Goal: Transaction & Acquisition: Purchase product/service

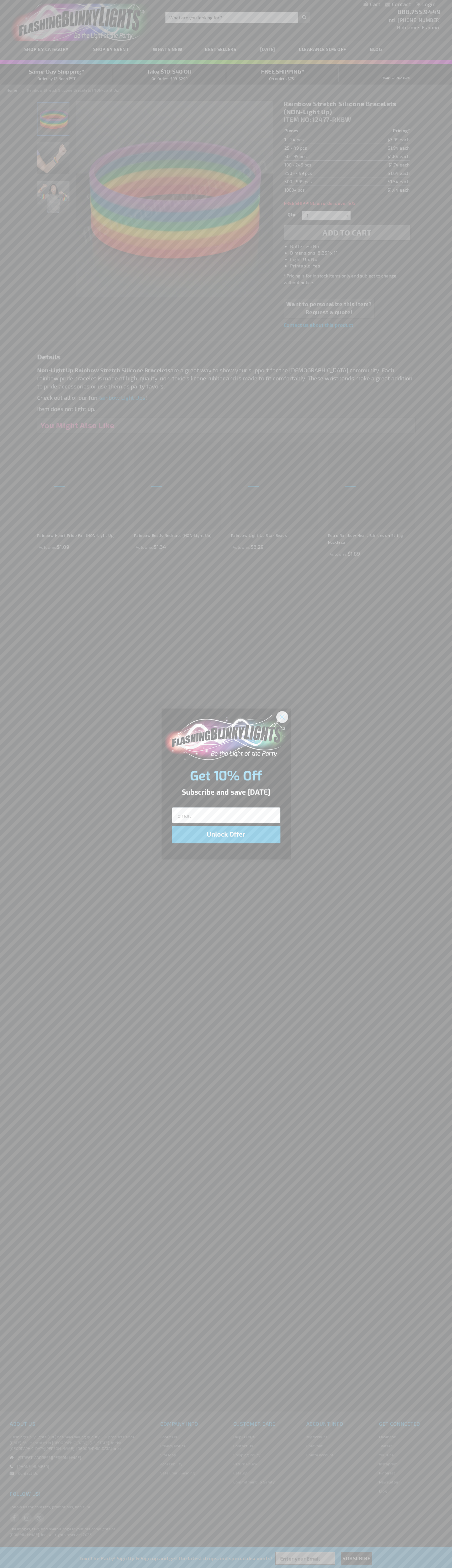
click at [282, 716] on icon "Close dialog" at bounding box center [281, 716] width 4 height 4
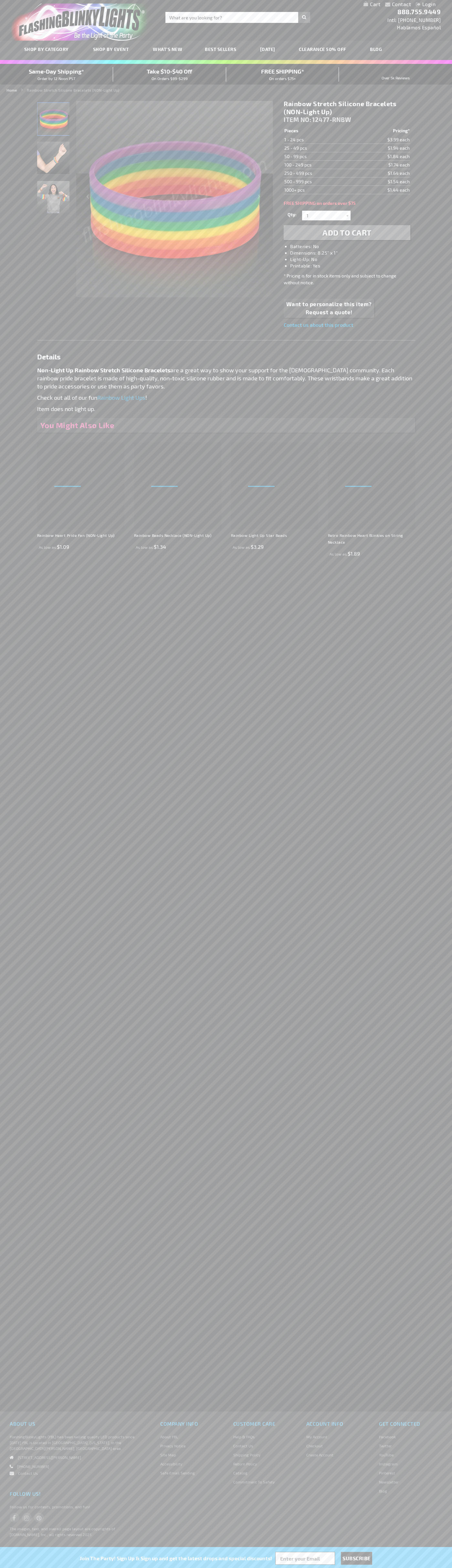
click at [347, 108] on h1 "Rainbow Stretch Silicone Bracelets (NON-Light Up)" at bounding box center [346, 108] width 126 height 16
click at [347, 233] on span "Add to Cart" at bounding box center [347, 232] width 49 height 9
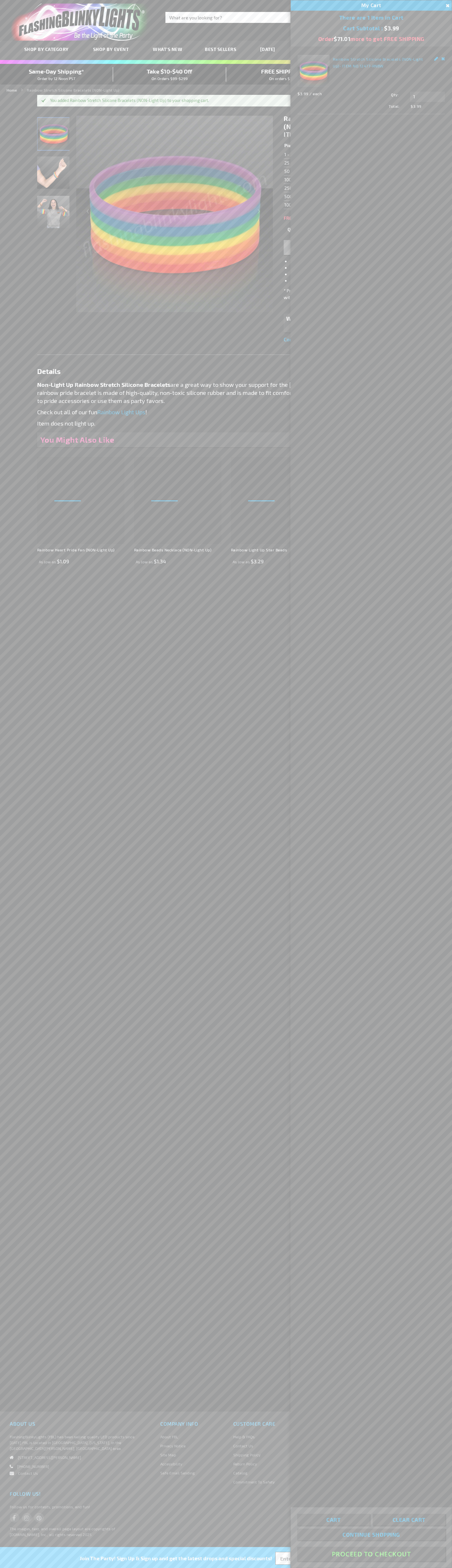
click at [371, 1554] on button "Proceed To Checkout" at bounding box center [371, 1554] width 148 height 15
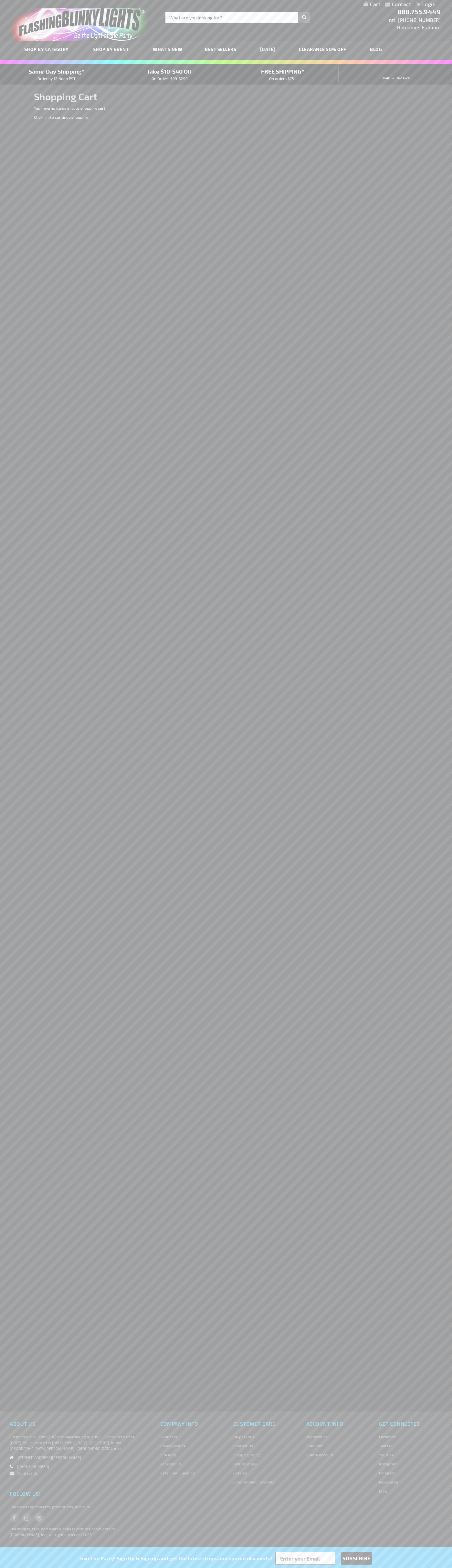
click at [57, 74] on span "Same-Day Shipping*" at bounding box center [56, 71] width 55 height 7
click at [116, 21] on img "store logo" at bounding box center [81, 22] width 139 height 37
click at [439, 1567] on html "The store will not work correctly when cookies are disabled. Contact Compare Pr…" at bounding box center [226, 784] width 452 height 1568
click at [279, 1567] on html "The store will not work correctly when cookies are disabled. Contact Compare Pr…" at bounding box center [226, 784] width 452 height 1568
click at [7, 194] on div "Contact Compare Products Login Skip to Content My Cart My Cart Close You have n…" at bounding box center [226, 784] width 452 height 1568
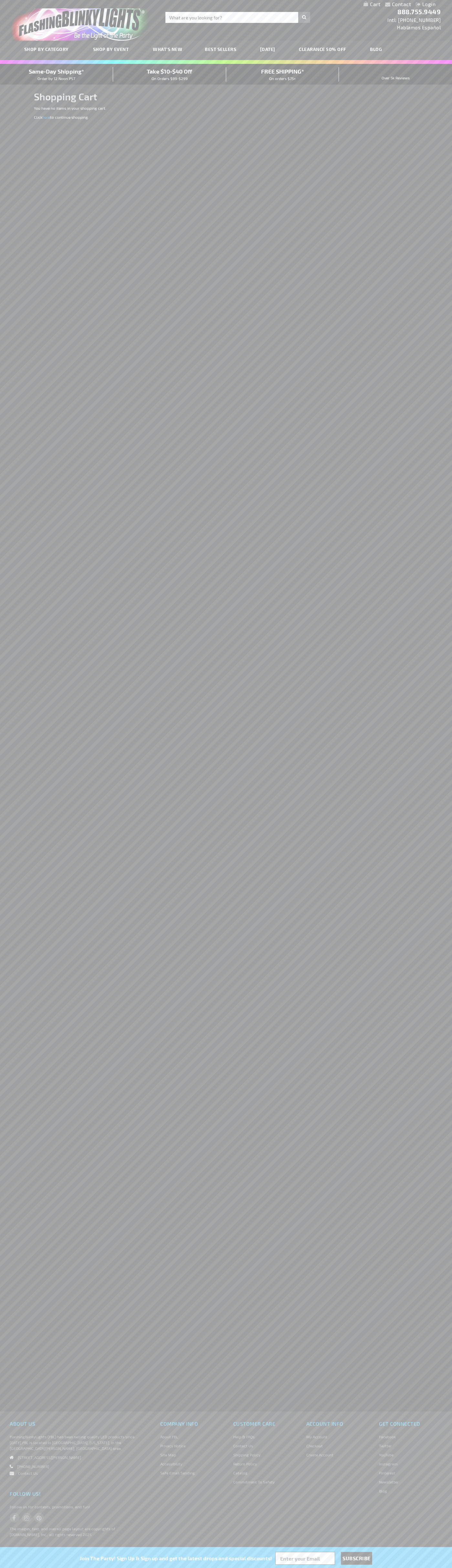
click at [57, 74] on span "Same-Day Shipping*" at bounding box center [56, 71] width 55 height 7
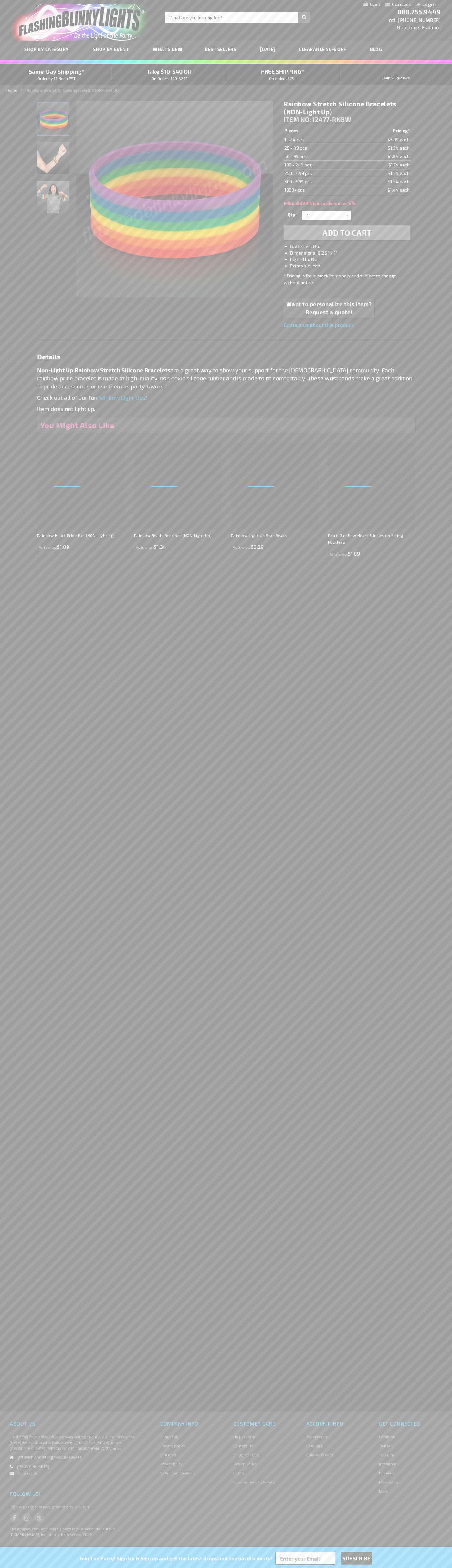
click at [347, 108] on h1 "Rainbow Stretch Silicone Bracelets (NON-Light Up)" at bounding box center [346, 108] width 126 height 16
click at [54, 161] on img "Hand model wearing Non-Light Up Rainbow Silicone Bracelet" at bounding box center [53, 158] width 32 height 32
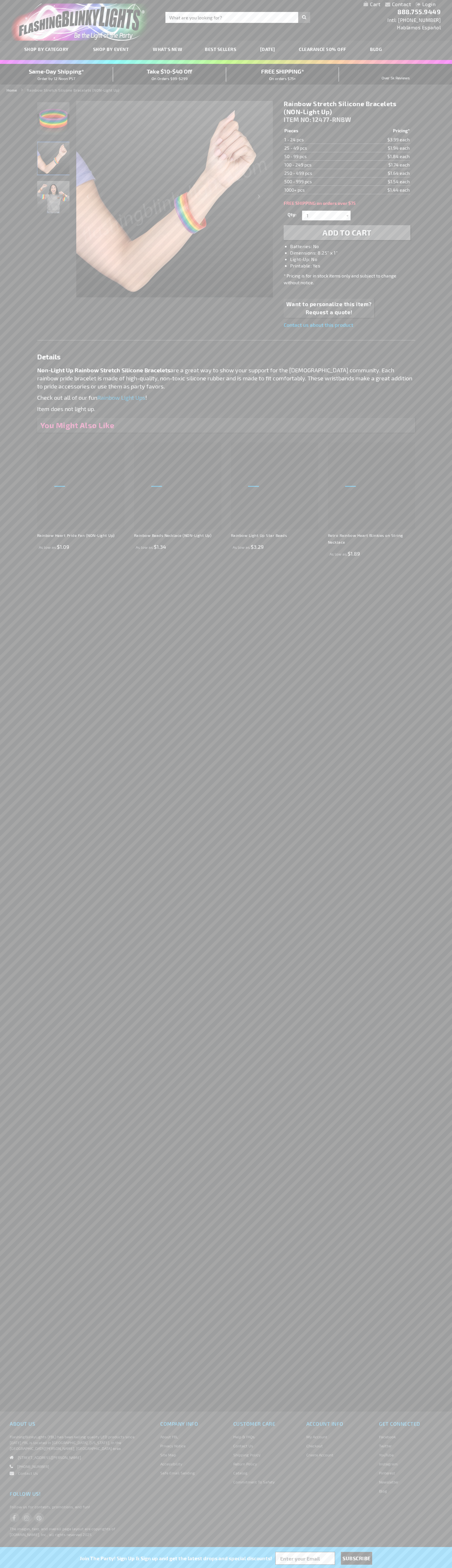
click at [319, 140] on td "1 - 24 pcs" at bounding box center [318, 140] width 69 height 9
click at [319, 148] on td "25 - 49 pcs" at bounding box center [318, 148] width 69 height 9
